Goal: Information Seeking & Learning: Learn about a topic

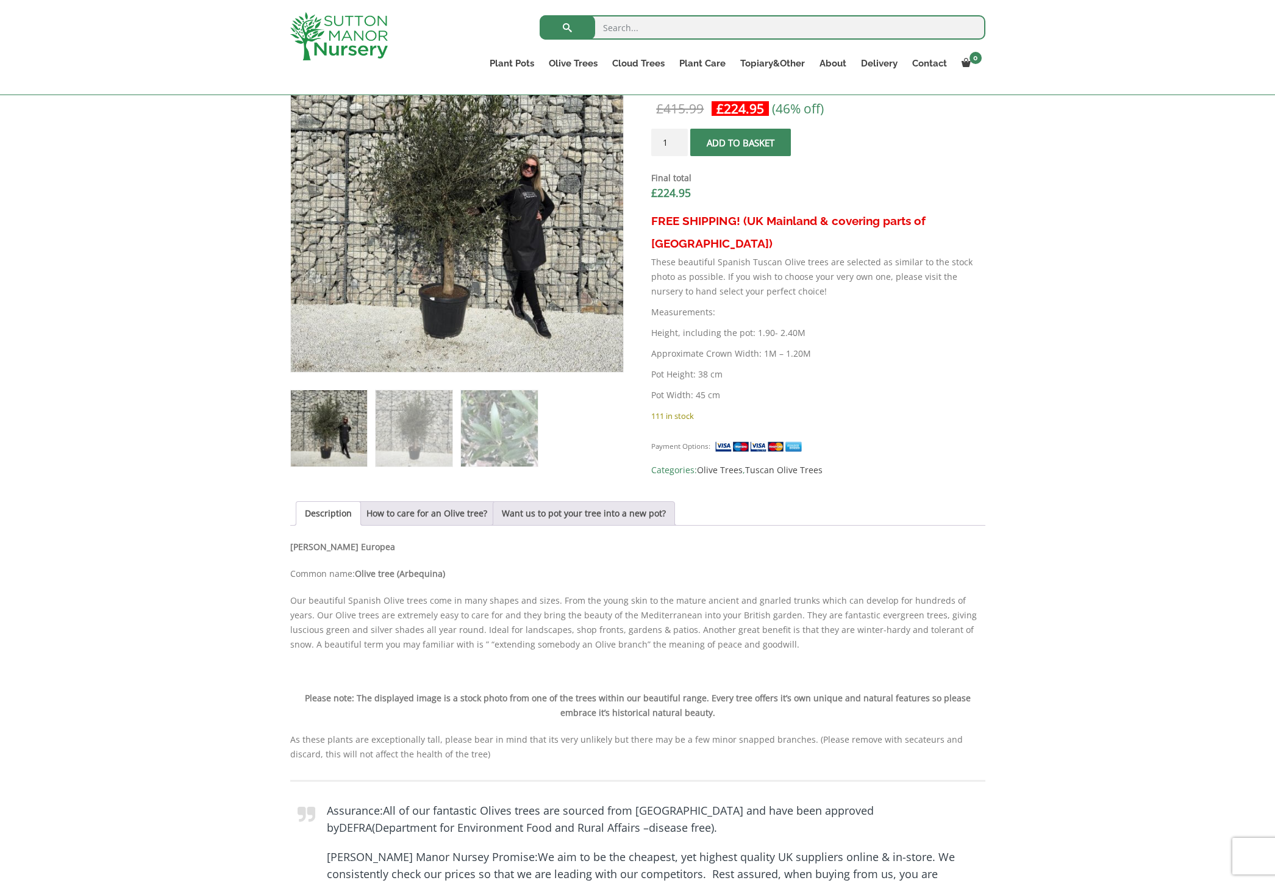
scroll to position [436, 0]
click at [464, 516] on link "How to care for an Olive tree?" at bounding box center [426, 513] width 121 height 23
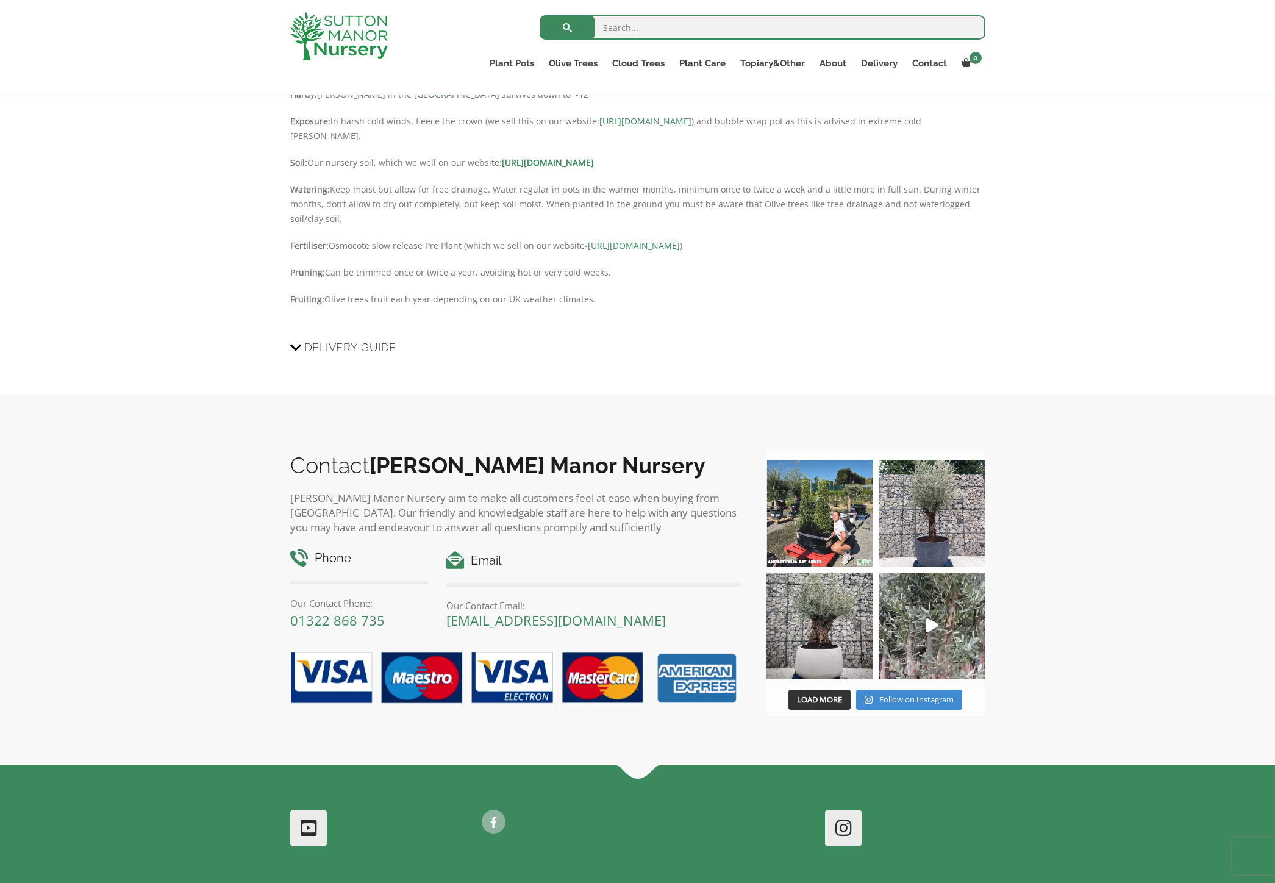
scroll to position [962, 0]
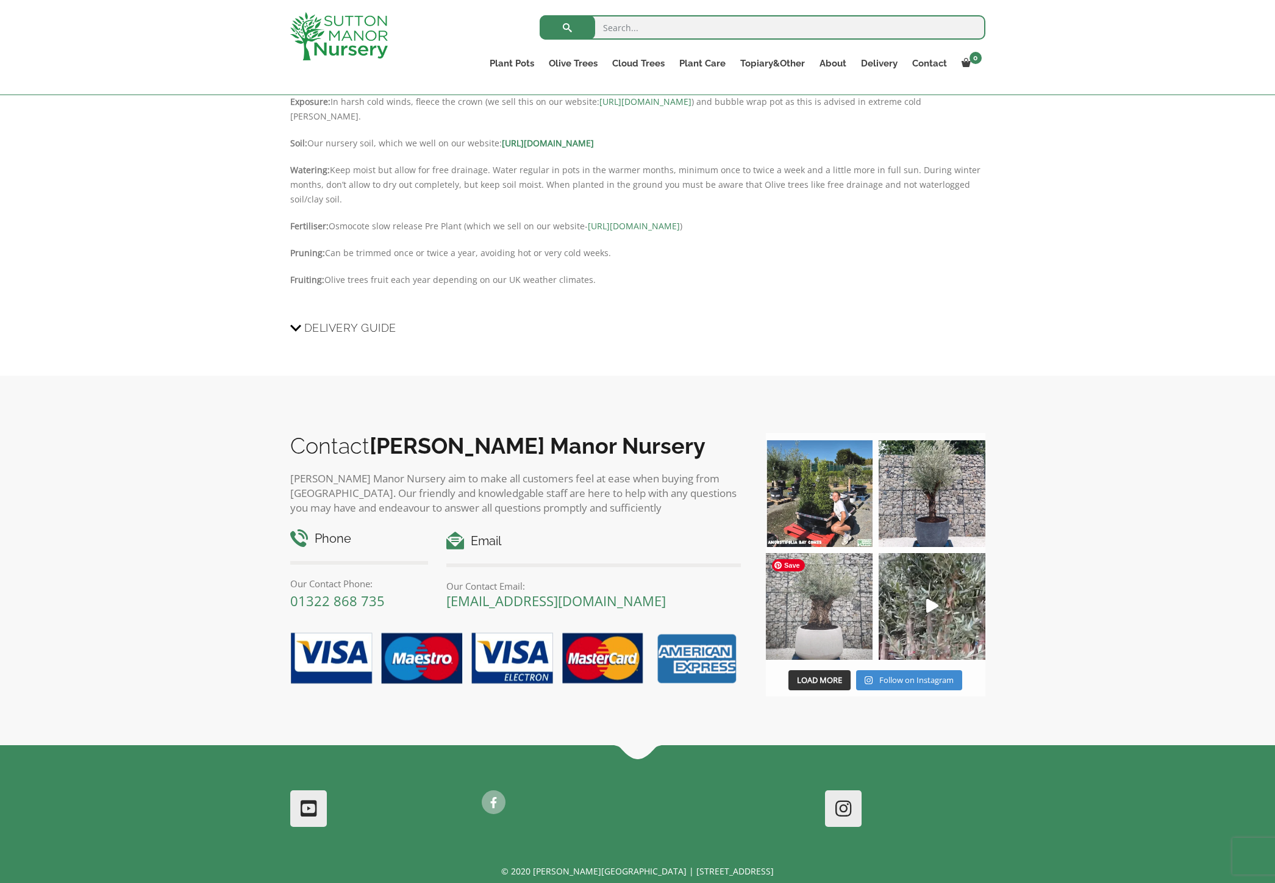
click at [825, 646] on img at bounding box center [819, 606] width 107 height 107
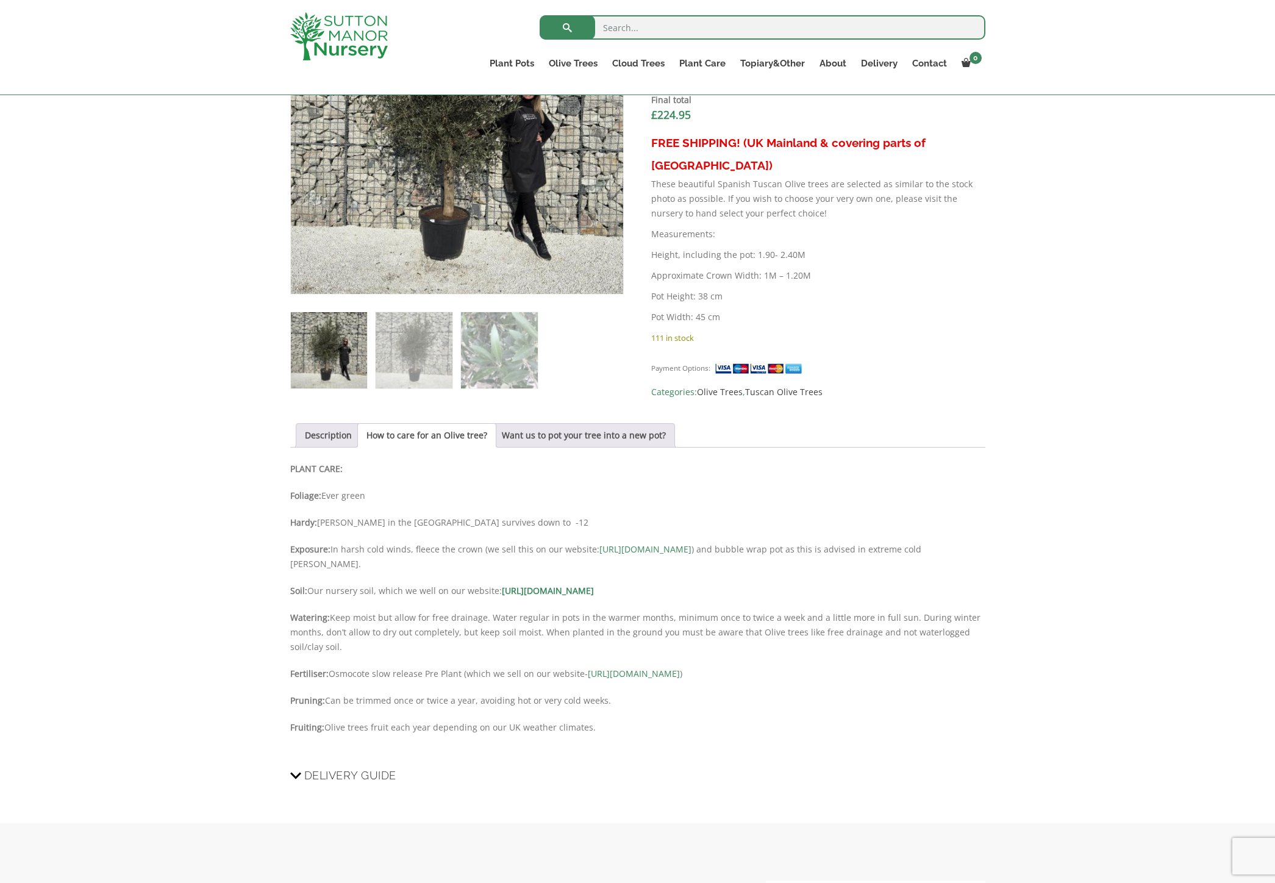
scroll to position [513, 0]
click at [691, 552] on link "[URL][DOMAIN_NAME]" at bounding box center [645, 550] width 92 height 12
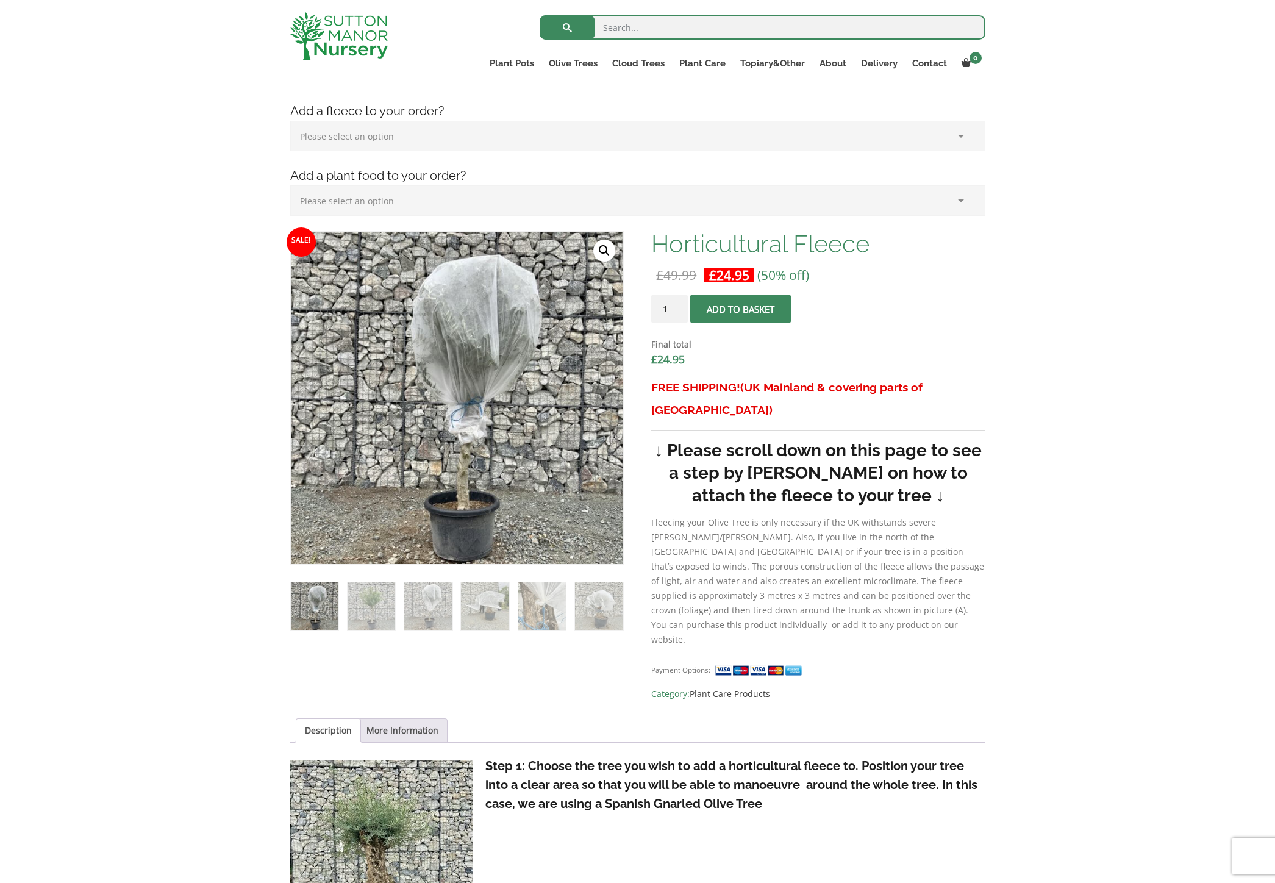
scroll to position [246, 0]
click at [426, 612] on img at bounding box center [428, 605] width 48 height 48
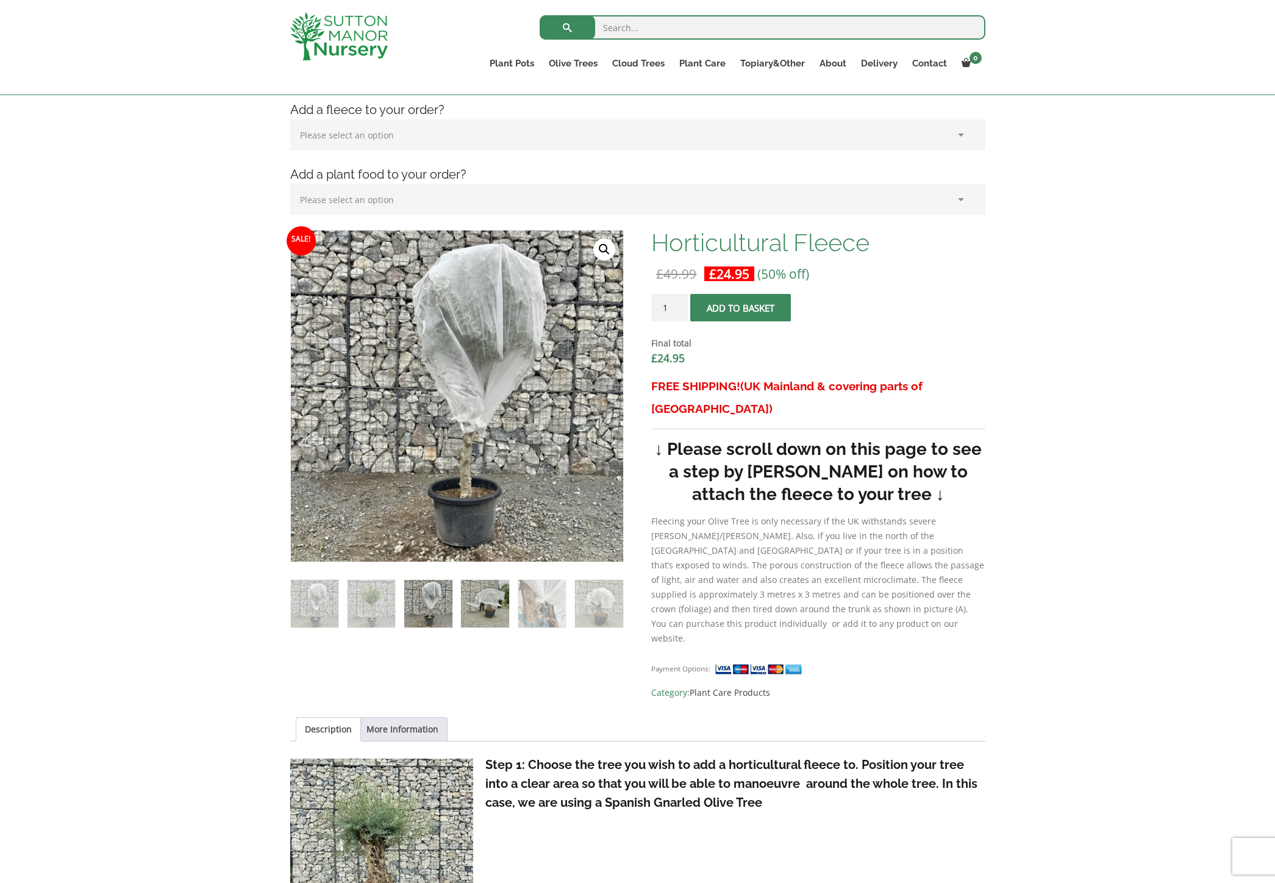
click at [491, 610] on img at bounding box center [485, 604] width 48 height 48
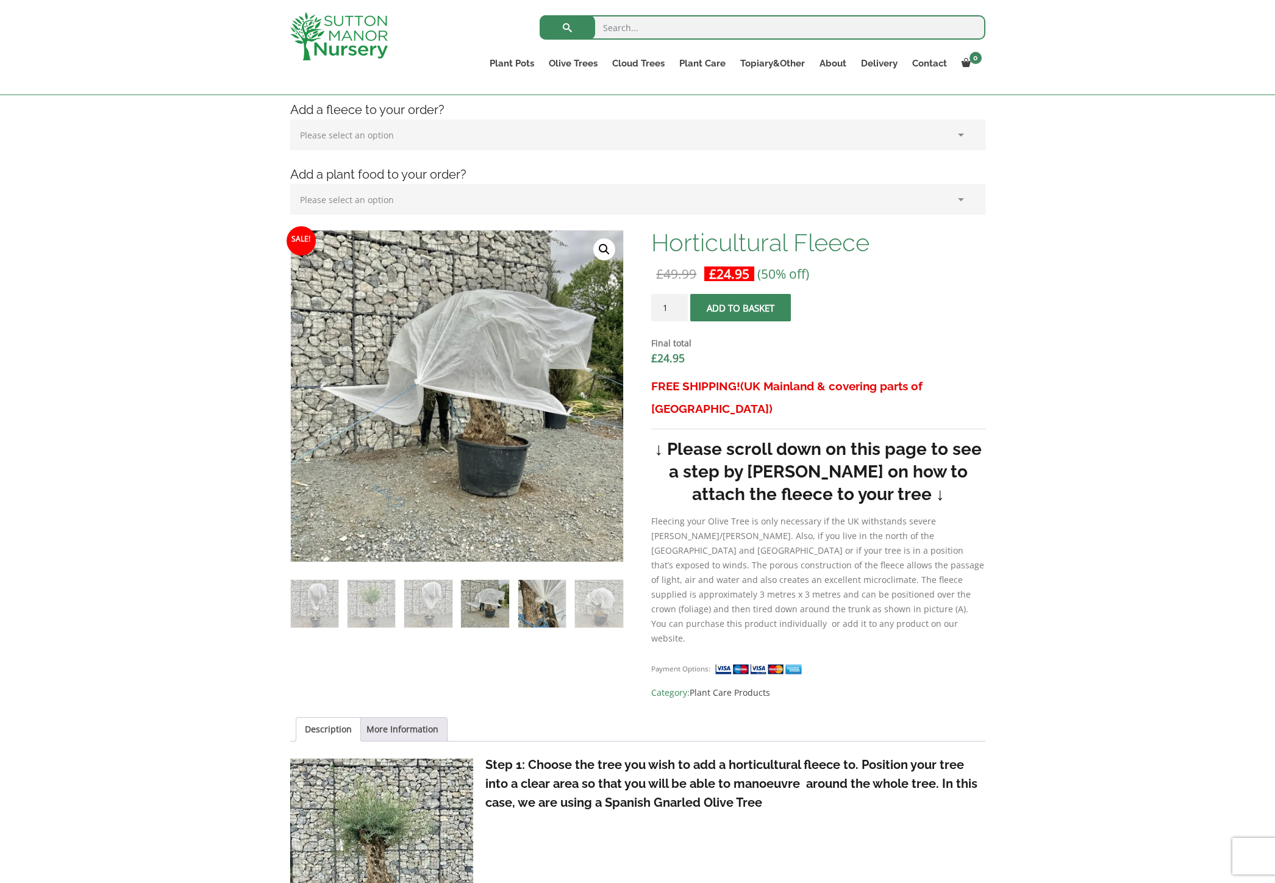
click at [543, 603] on img at bounding box center [542, 604] width 48 height 48
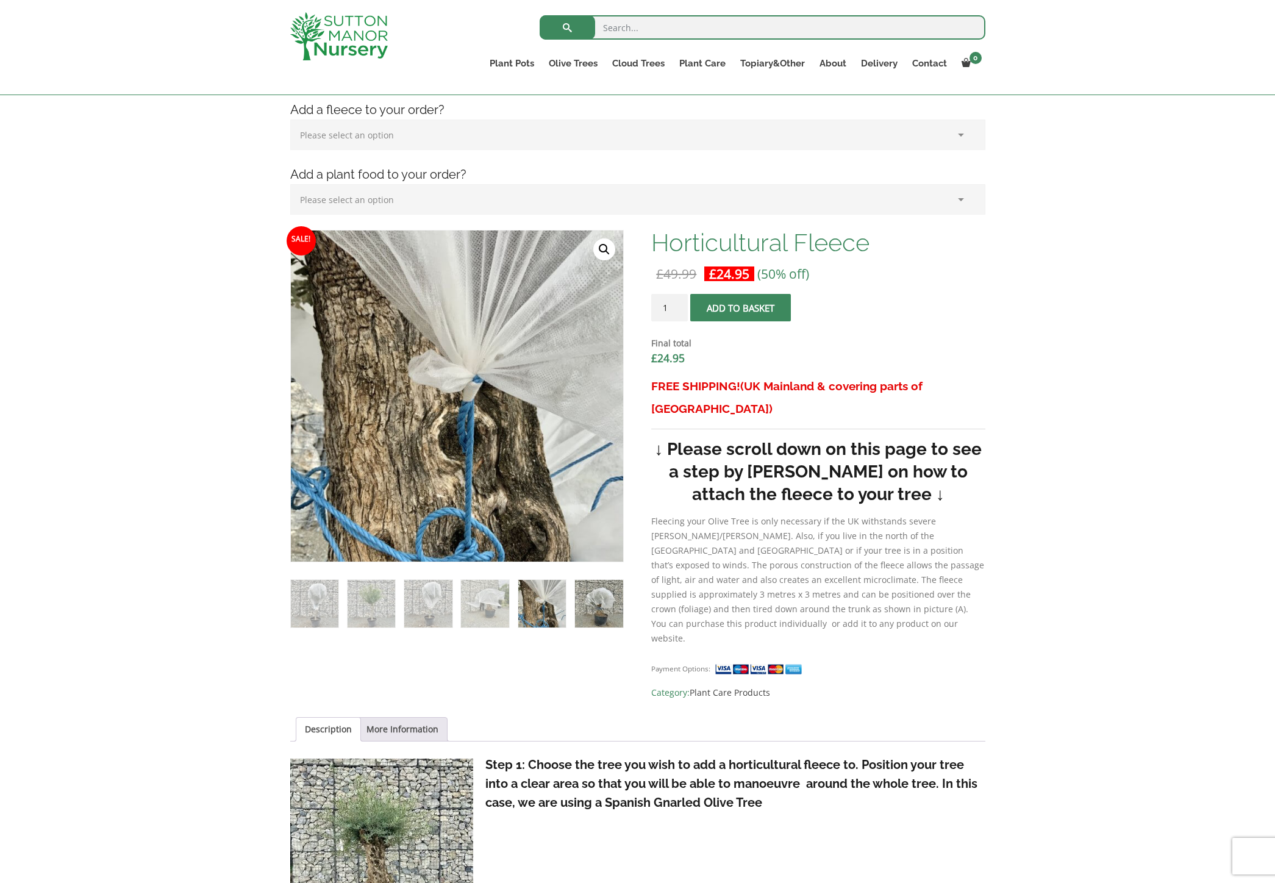
click at [599, 604] on img at bounding box center [599, 604] width 48 height 48
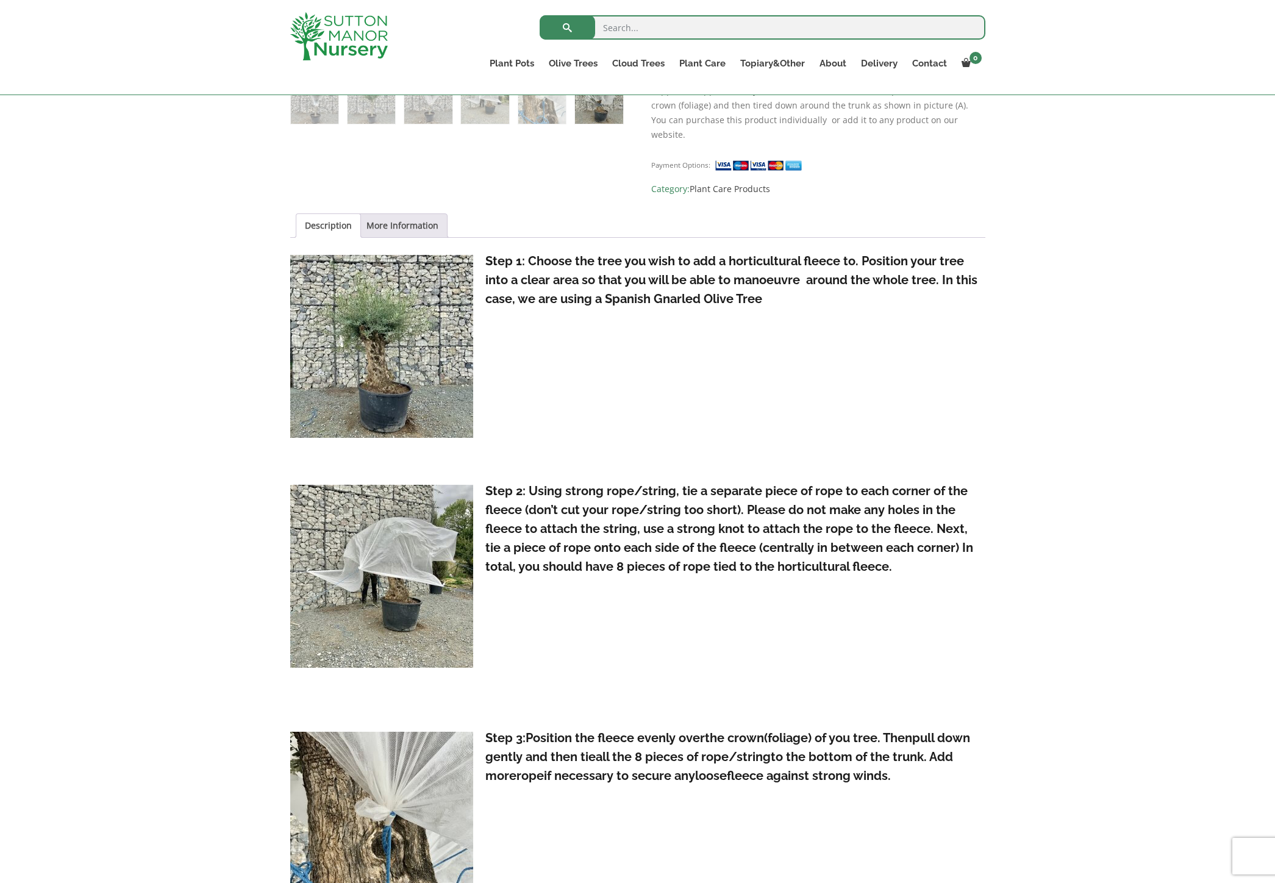
scroll to position [0, 0]
